Goal: Information Seeking & Learning: Learn about a topic

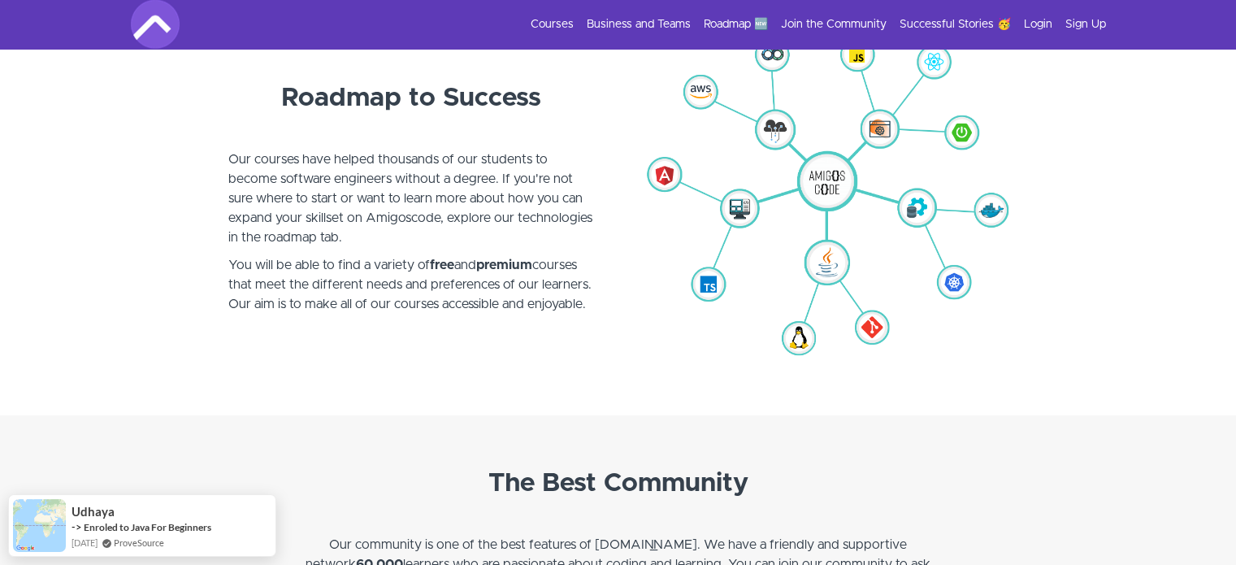
scroll to position [4144, 0]
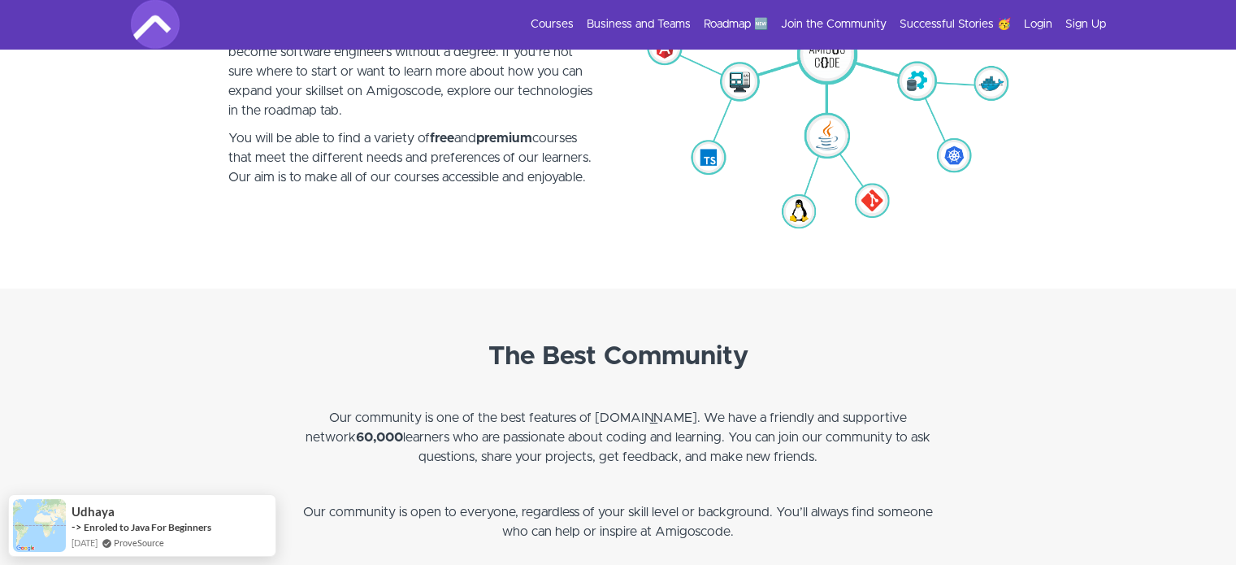
click at [840, 149] on img at bounding box center [826, 71] width 366 height 338
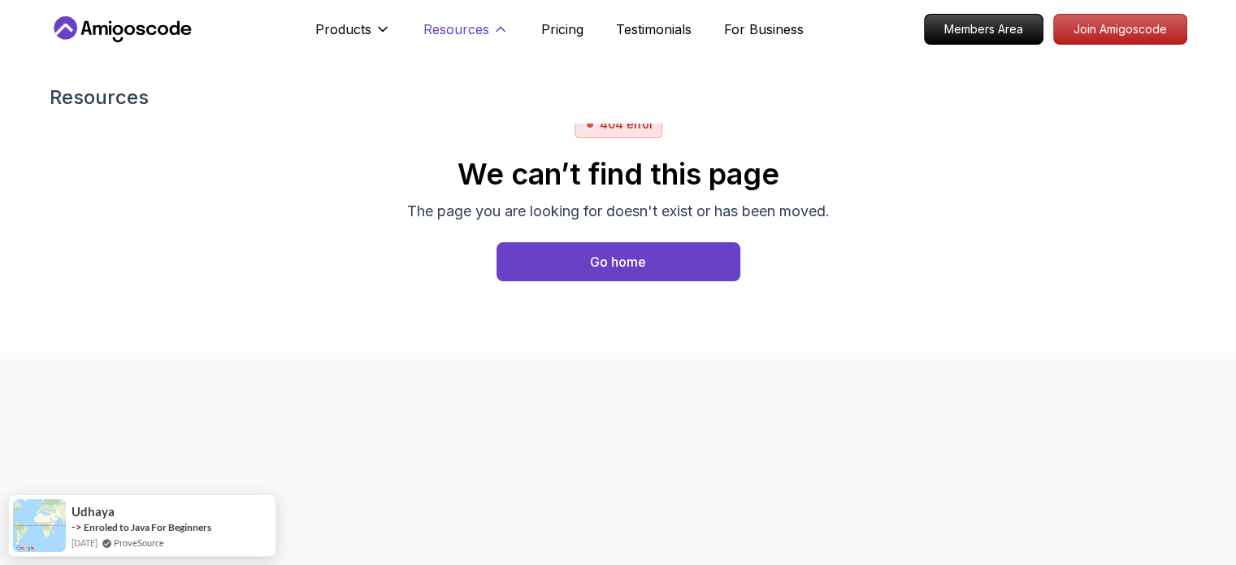
click at [466, 33] on p "Resources" at bounding box center [456, 30] width 66 height 20
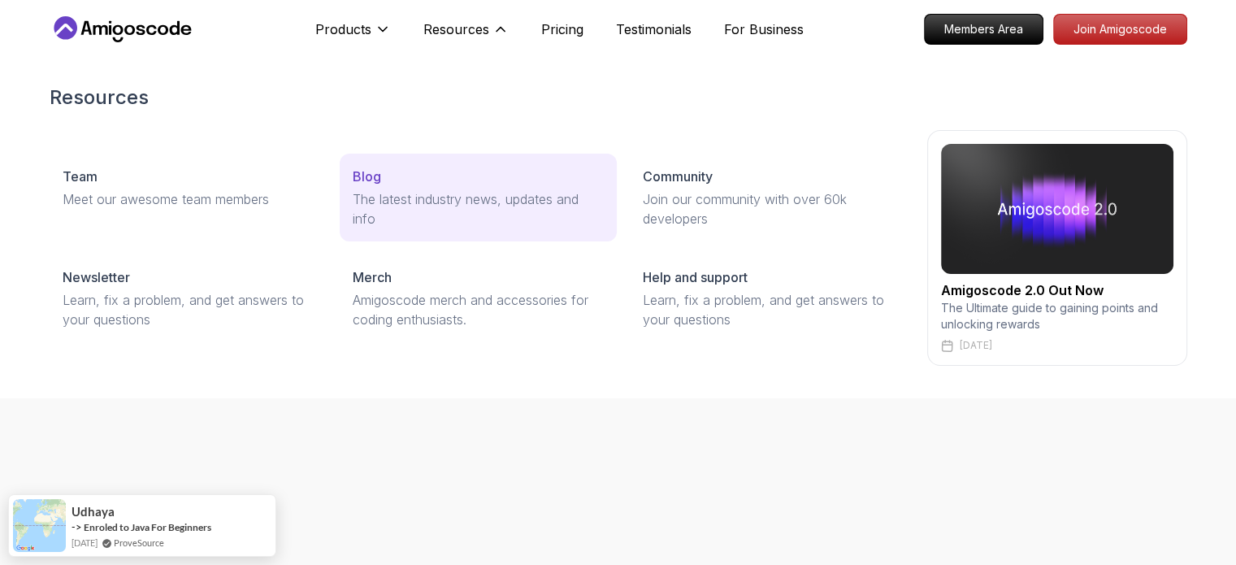
click at [409, 197] on p "The latest industry news, updates and info" at bounding box center [478, 208] width 251 height 39
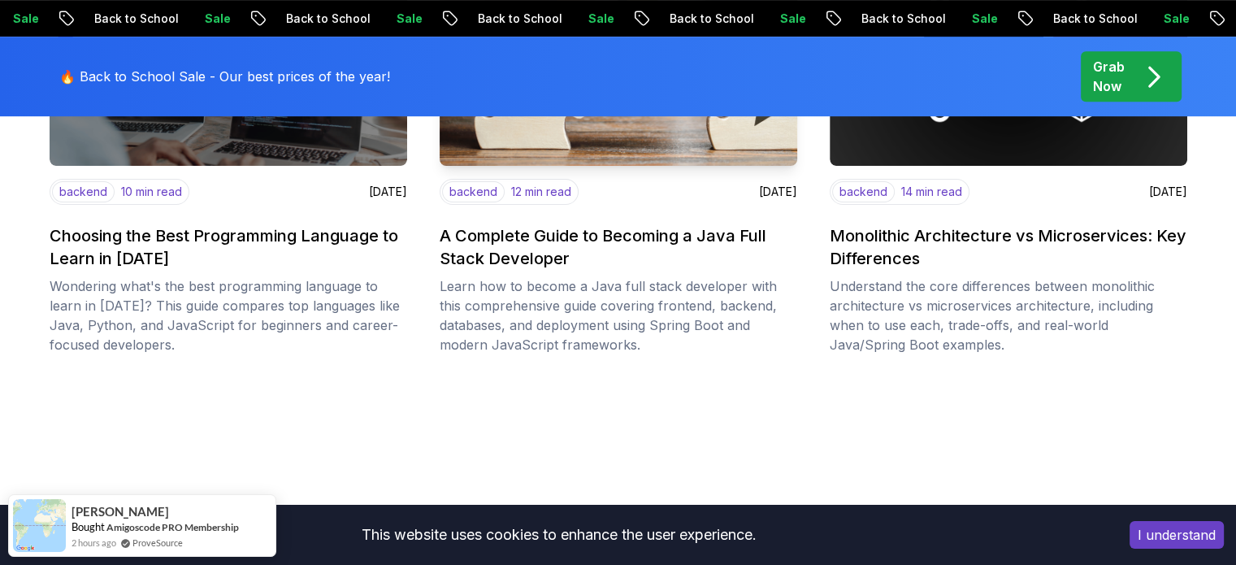
scroll to position [894, 0]
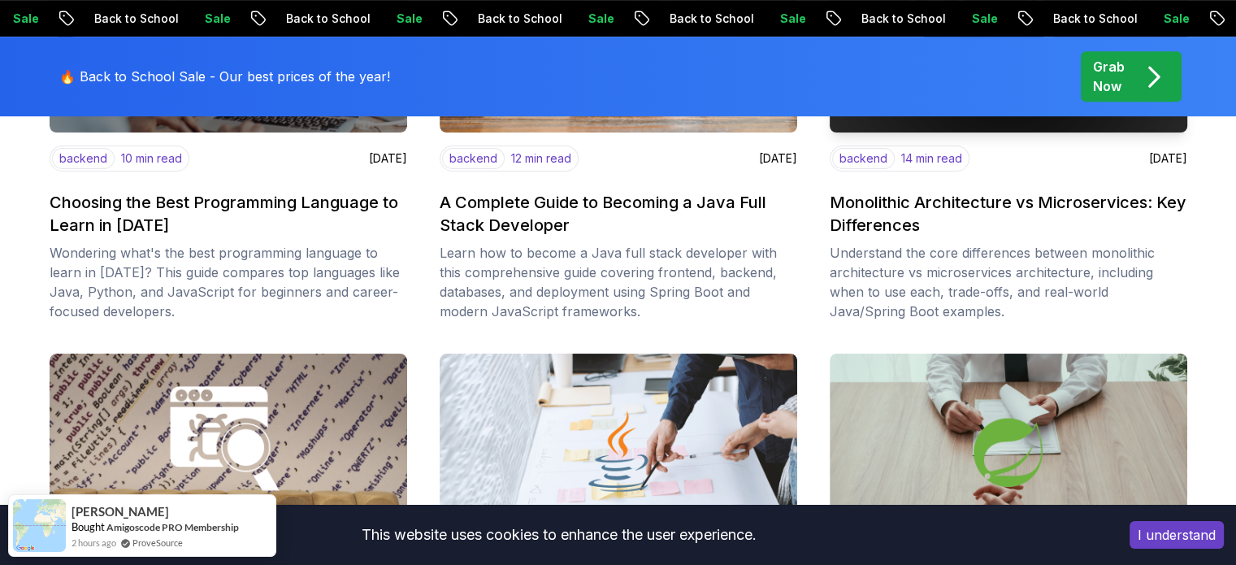
click at [947, 192] on h2 "Monolithic Architecture vs Microservices: Key Differences" at bounding box center [1009, 214] width 358 height 46
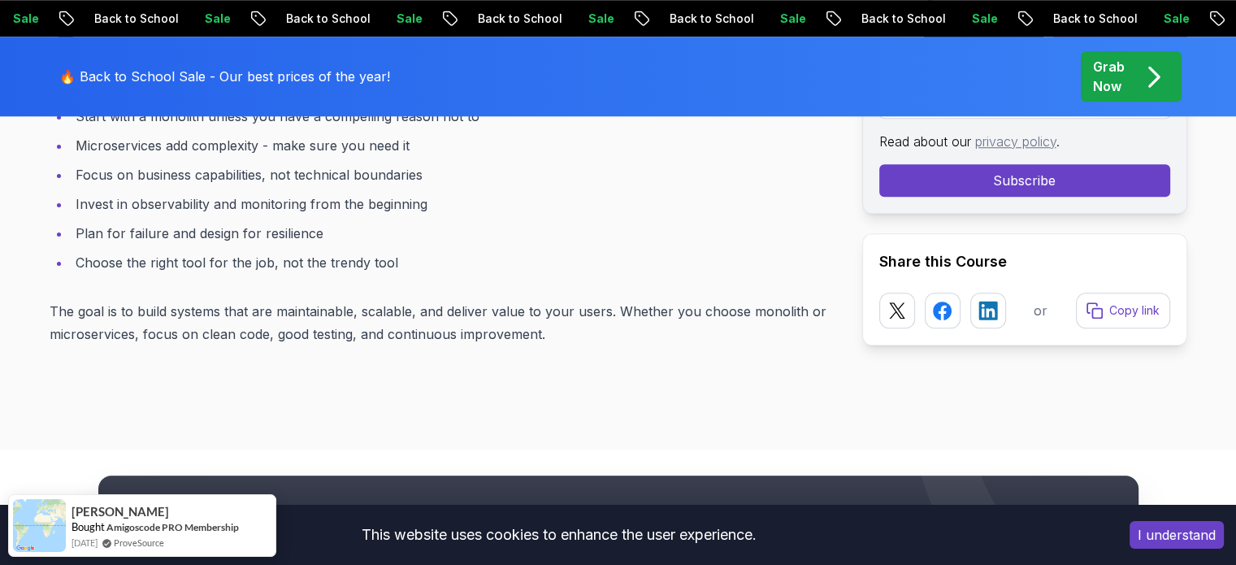
scroll to position [14492, 0]
